Goal: Communication & Community: Answer question/provide support

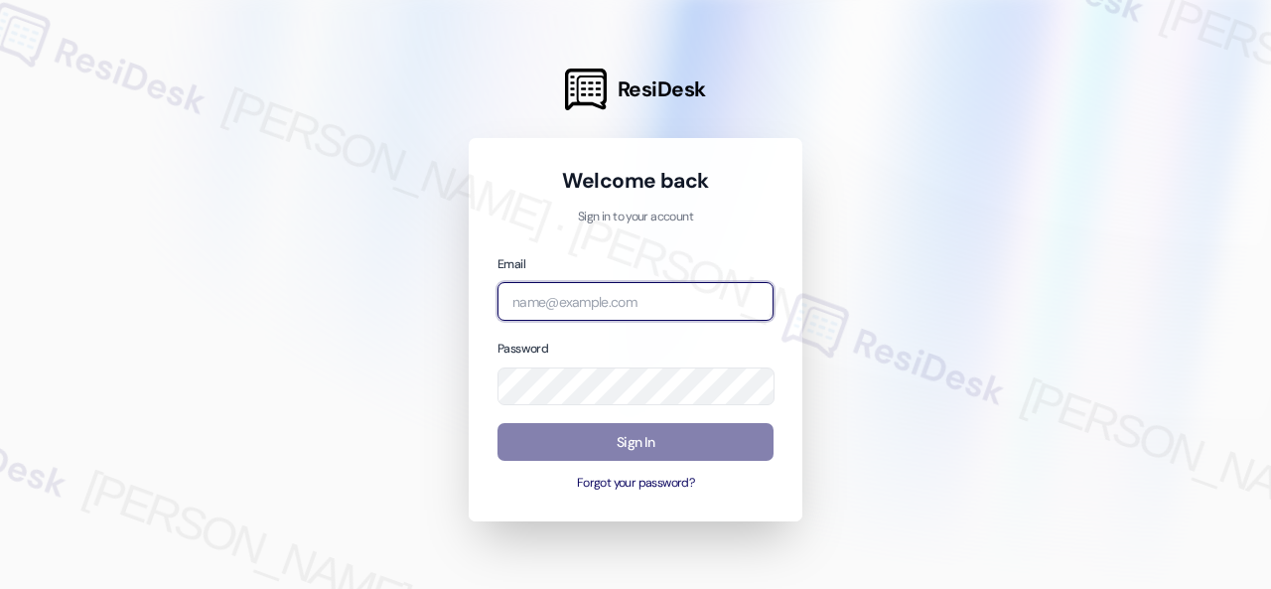
click at [566, 307] on input "email" at bounding box center [635, 301] width 276 height 39
paste input "automated-surveys-birchstone_residential-resen.fifteen@birchstone_[DOMAIN_NAME]"
type input "automated-surveys-birchstone_residential-resen.fifteen@birchstone_[DOMAIN_NAME]"
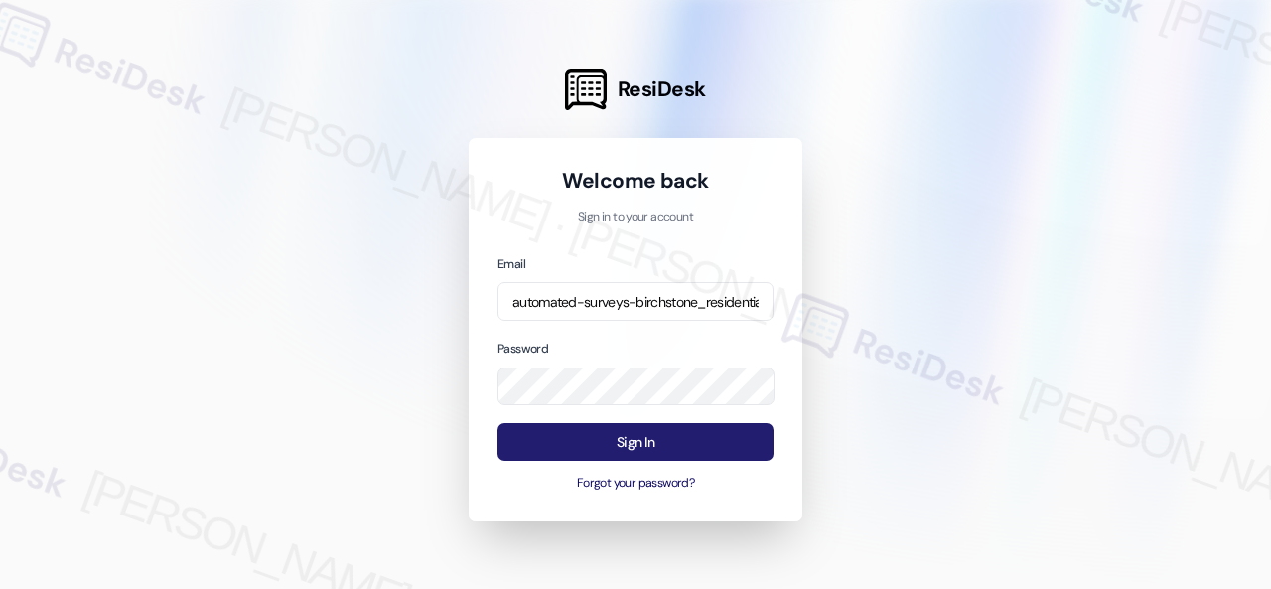
click at [596, 438] on button "Sign In" at bounding box center [635, 442] width 276 height 39
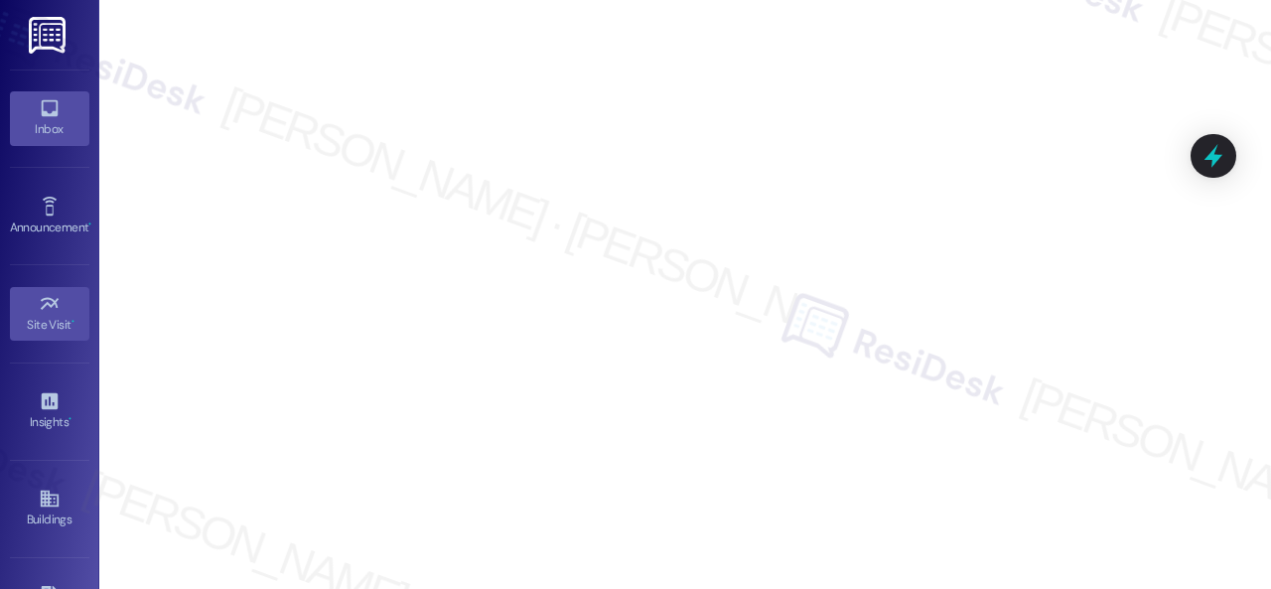
click at [53, 110] on icon at bounding box center [49, 108] width 17 height 17
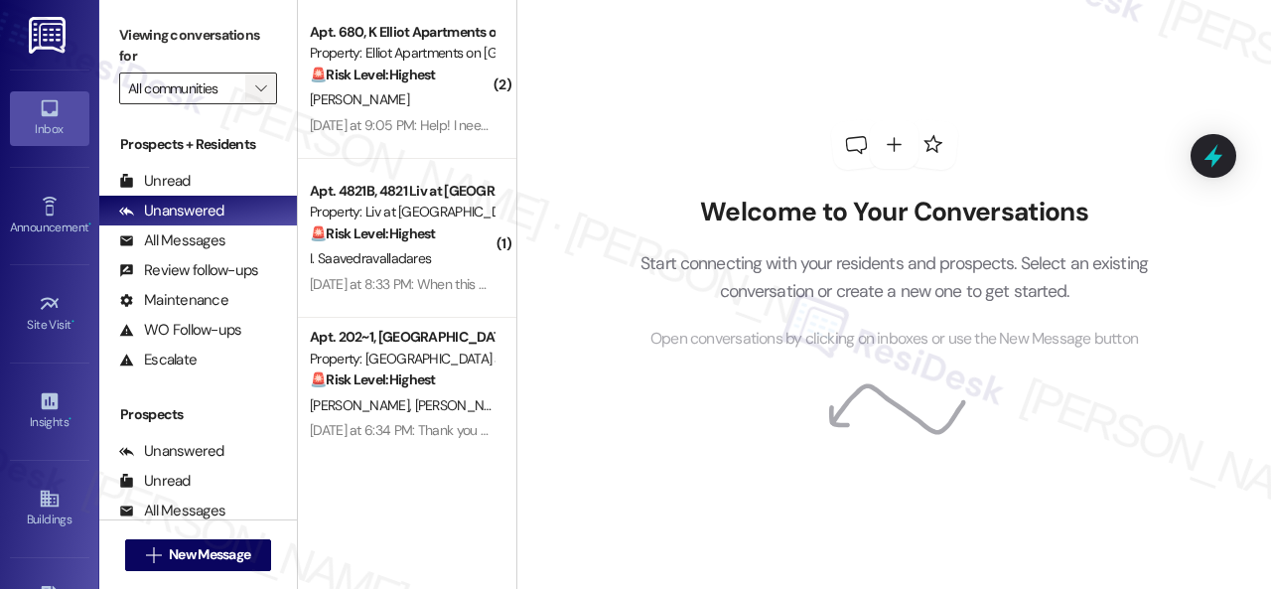
click at [245, 84] on button "" at bounding box center [261, 88] width 32 height 32
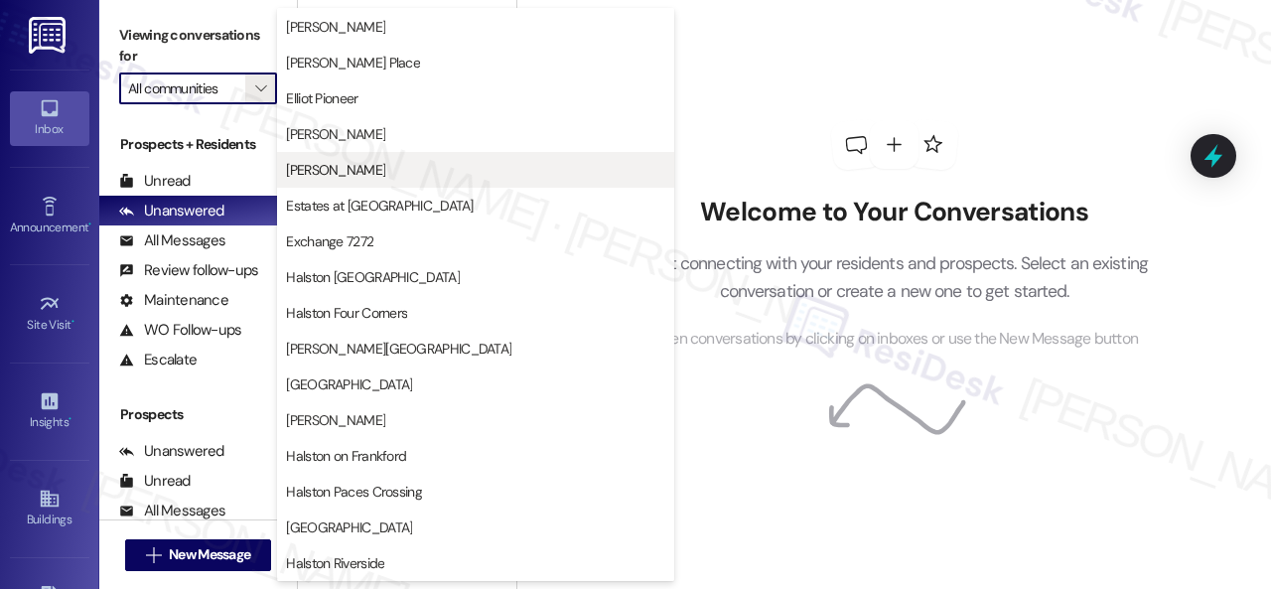
scroll to position [496, 0]
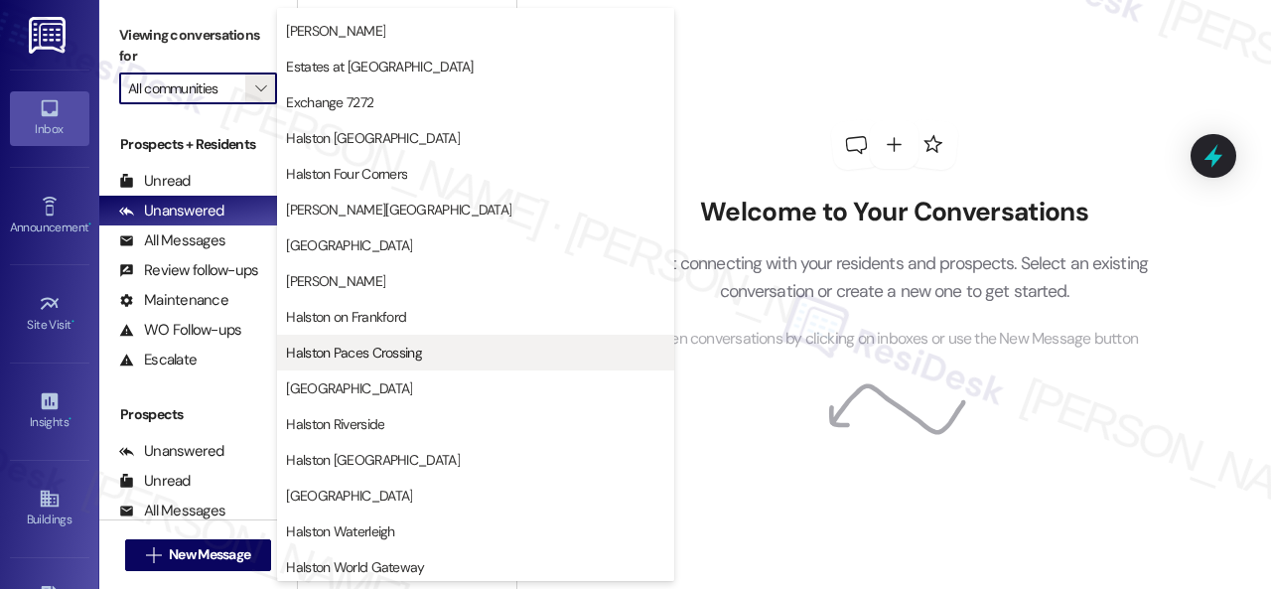
click at [360, 354] on span "Halston Paces Crossing" at bounding box center [354, 352] width 136 height 20
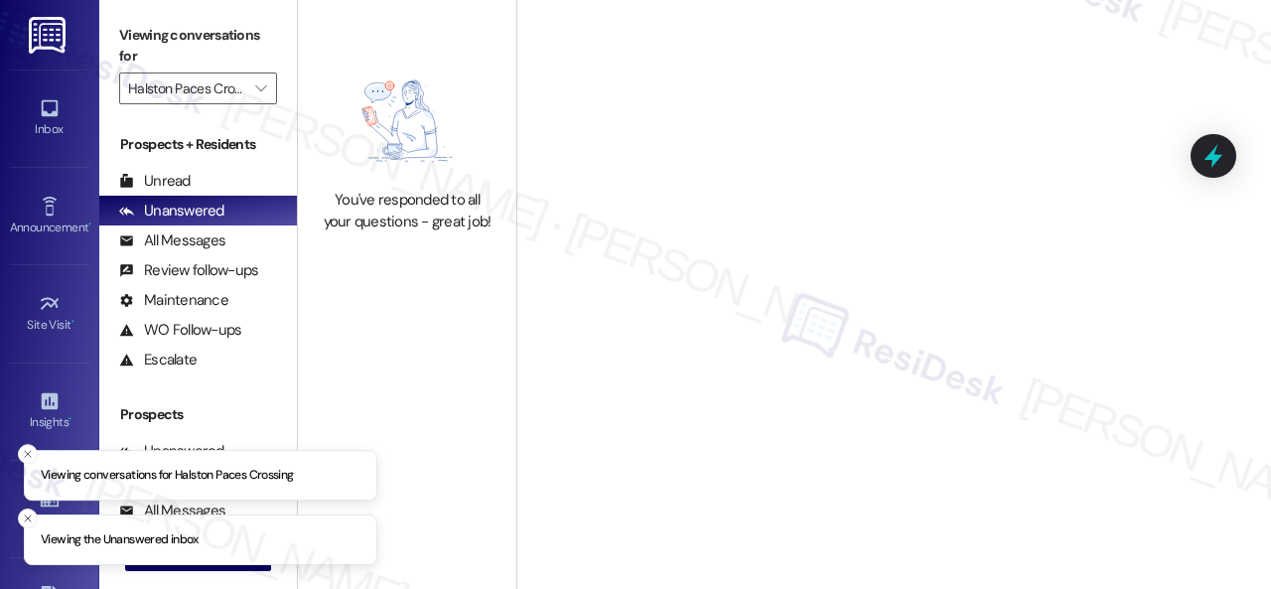
type input "Halston Paces Crossing"
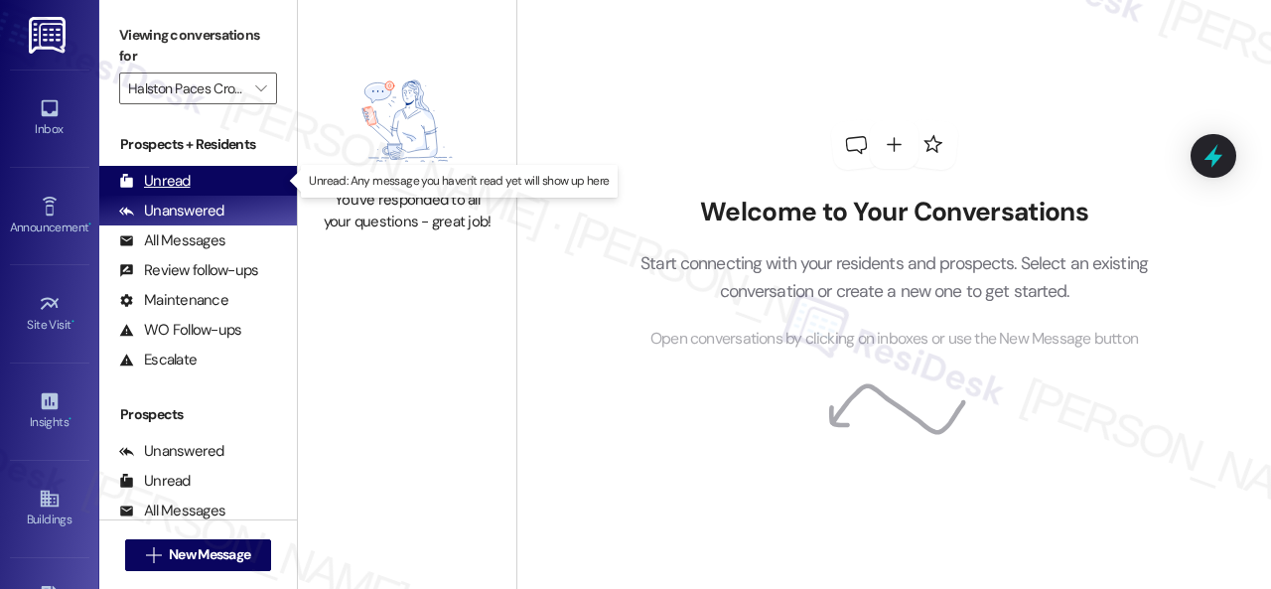
click at [173, 180] on div "Unread" at bounding box center [154, 181] width 71 height 21
